Goal: Information Seeking & Learning: Learn about a topic

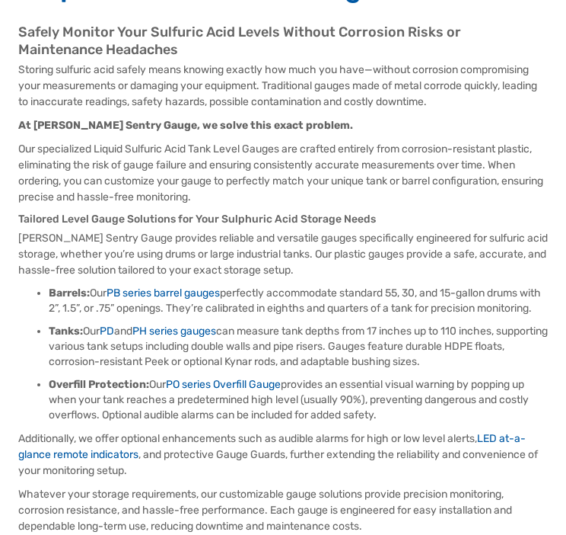
scroll to position [164, 0]
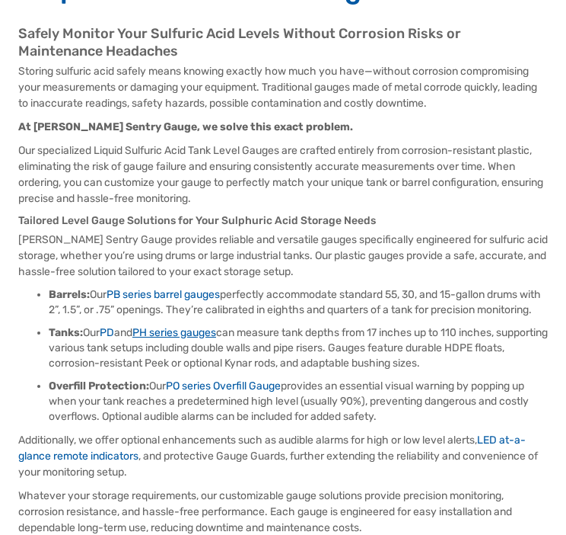
click at [194, 339] on link "PH series gauges" at bounding box center [174, 332] width 84 height 13
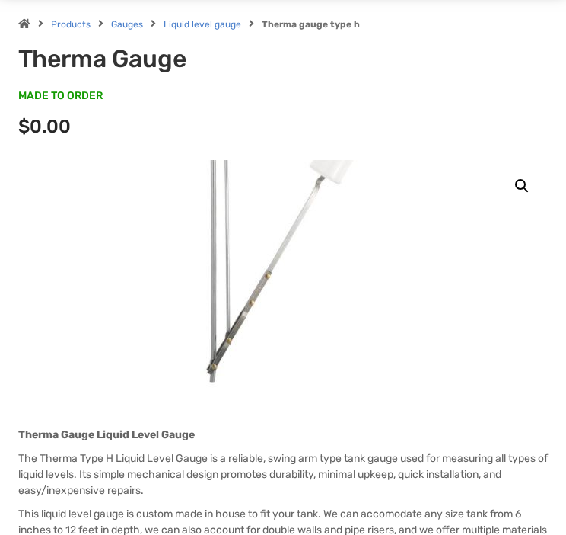
scroll to position [121, 0]
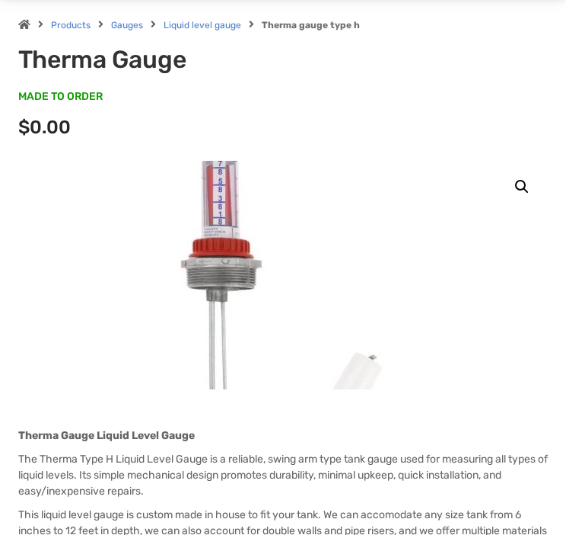
click at [228, 187] on img at bounding box center [283, 392] width 533 height 533
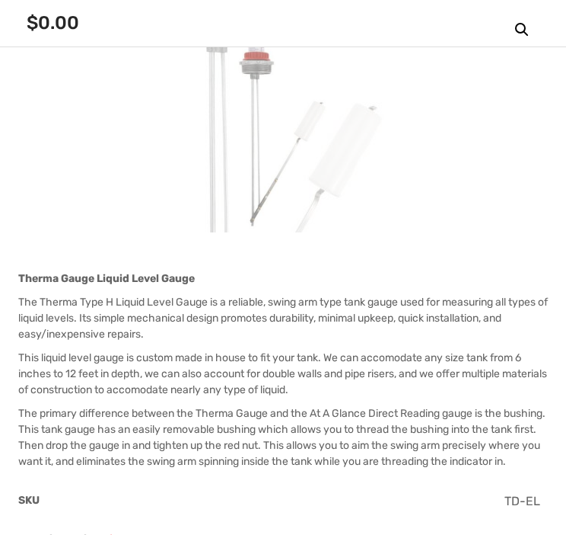
scroll to position [300, 0]
